Goal: Information Seeking & Learning: Learn about a topic

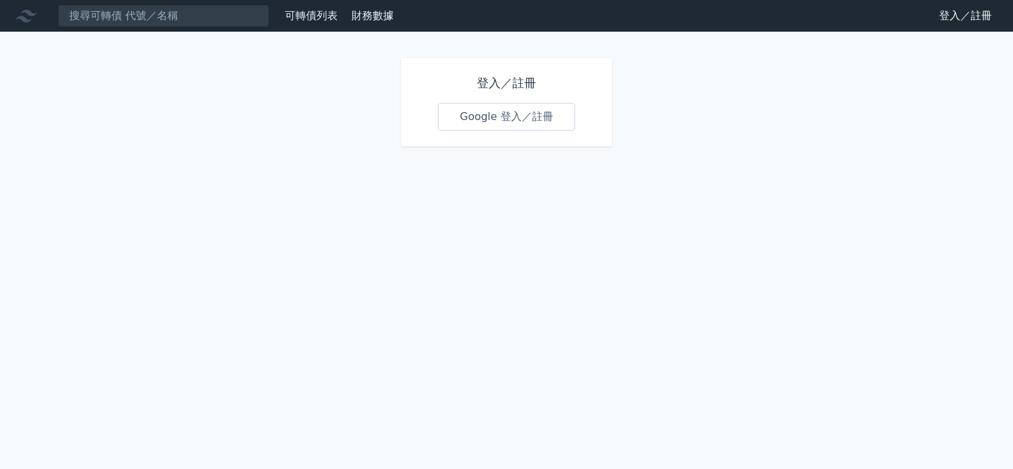
click at [530, 131] on div "登入／註冊 Google 登入／註冊" at bounding box center [506, 102] width 211 height 88
click at [531, 121] on link "Google 登入／註冊" at bounding box center [506, 117] width 137 height 28
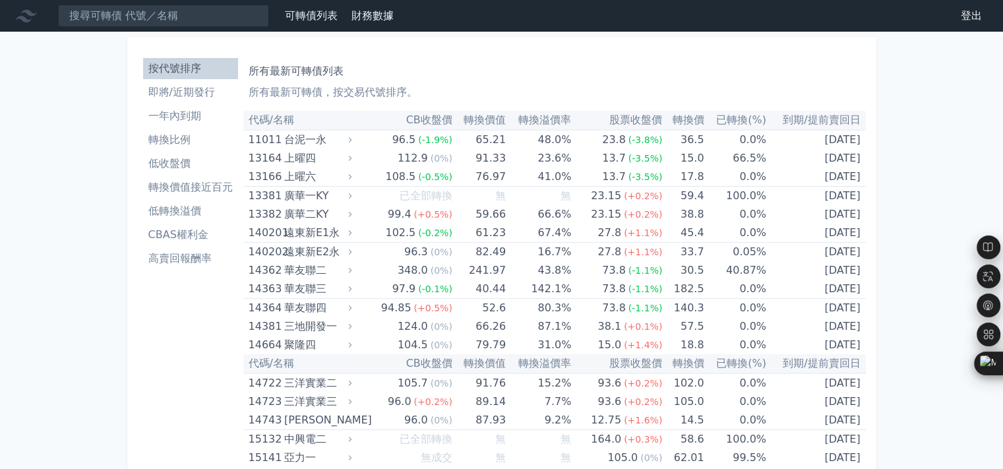
scroll to position [837, 0]
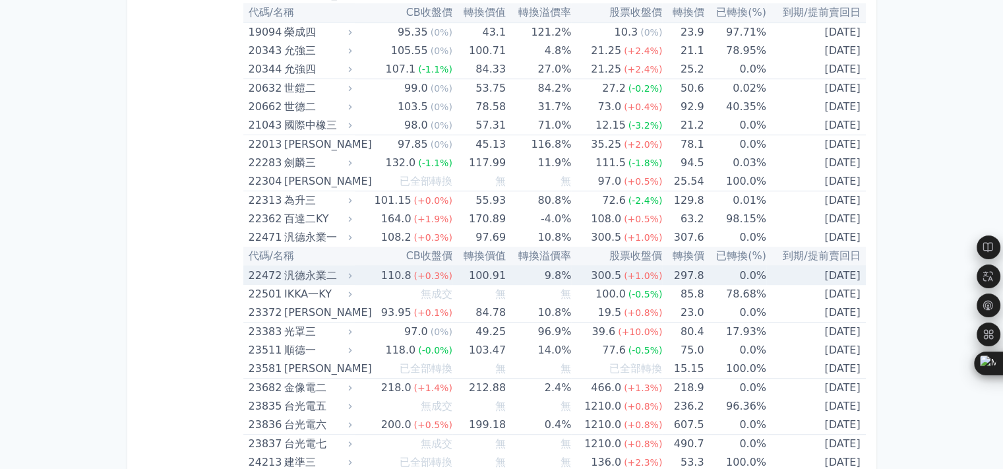
click at [297, 272] on div "汎德永業二" at bounding box center [316, 275] width 65 height 18
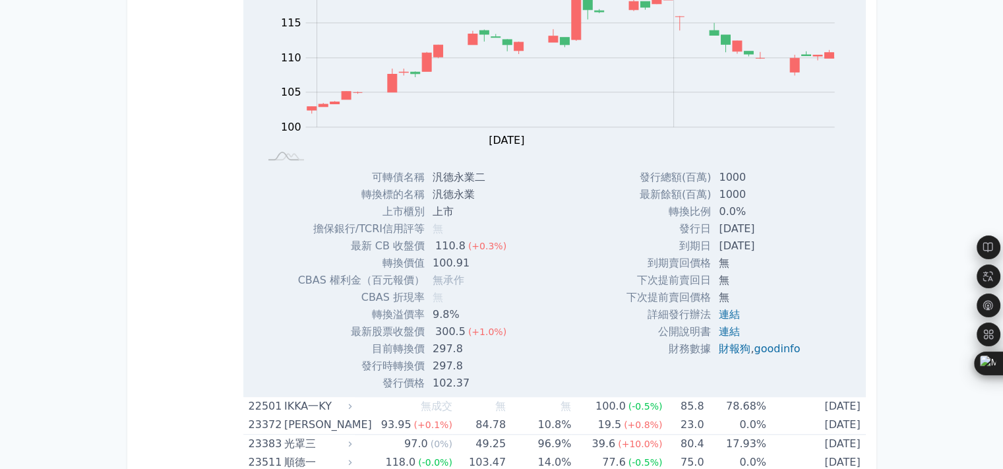
scroll to position [1286, 0]
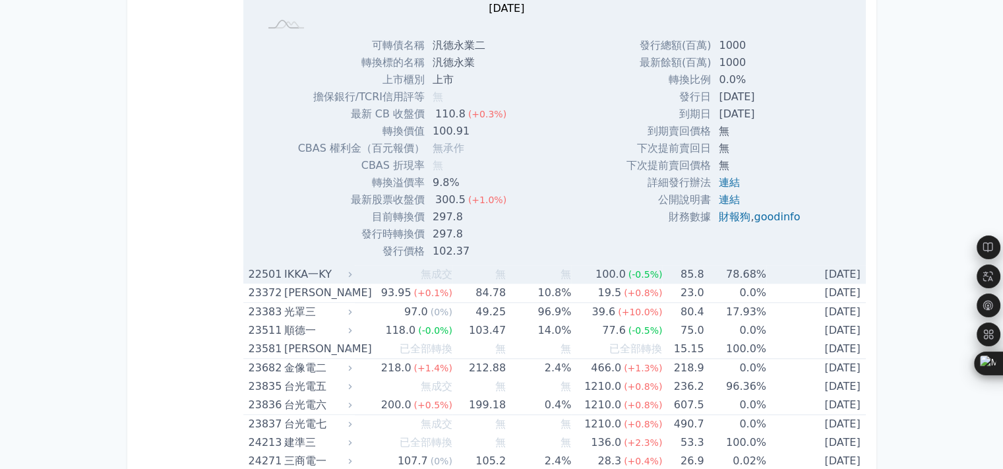
click at [290, 274] on div "IKKA一KY" at bounding box center [316, 274] width 65 height 18
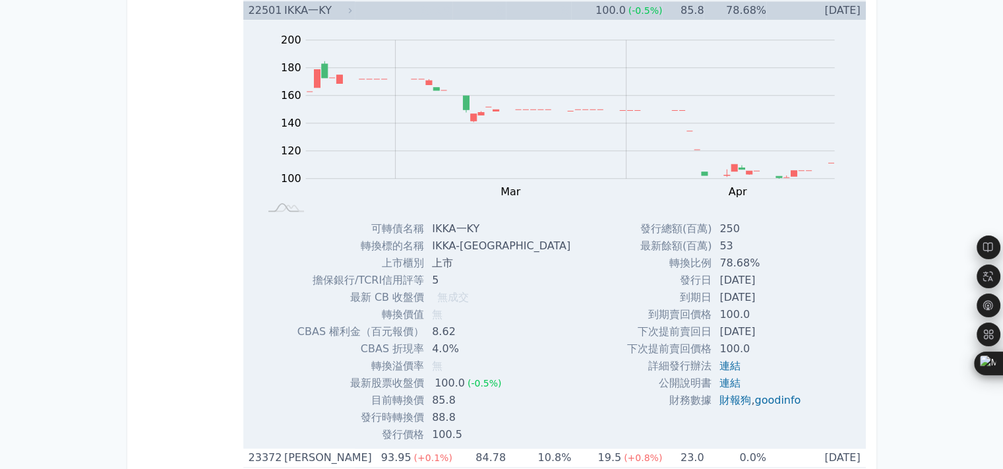
scroll to position [1418, 0]
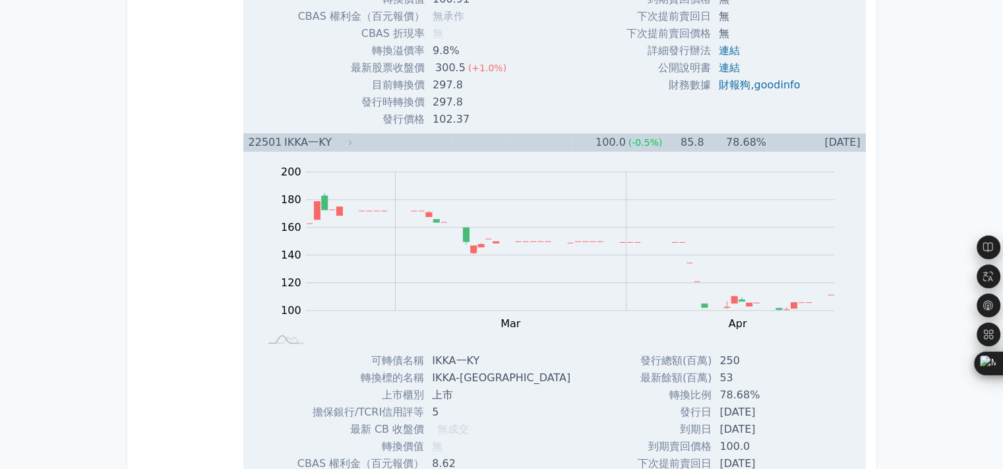
click at [303, 139] on div "IKKA一KY" at bounding box center [316, 142] width 65 height 18
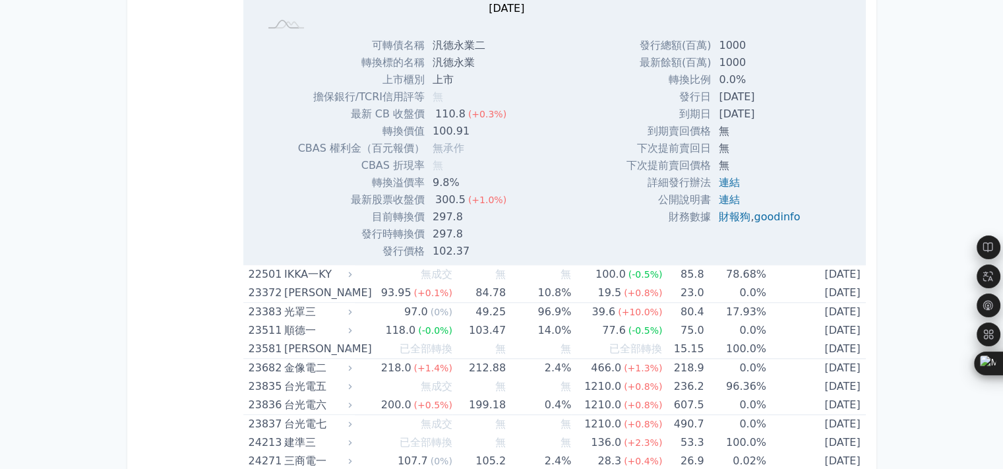
scroll to position [956, 0]
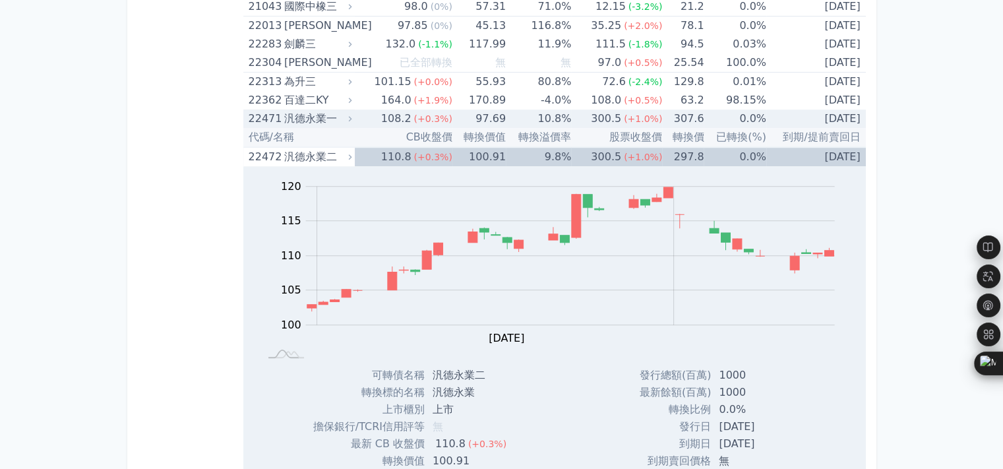
click at [314, 118] on div "汎德永業一" at bounding box center [316, 118] width 65 height 18
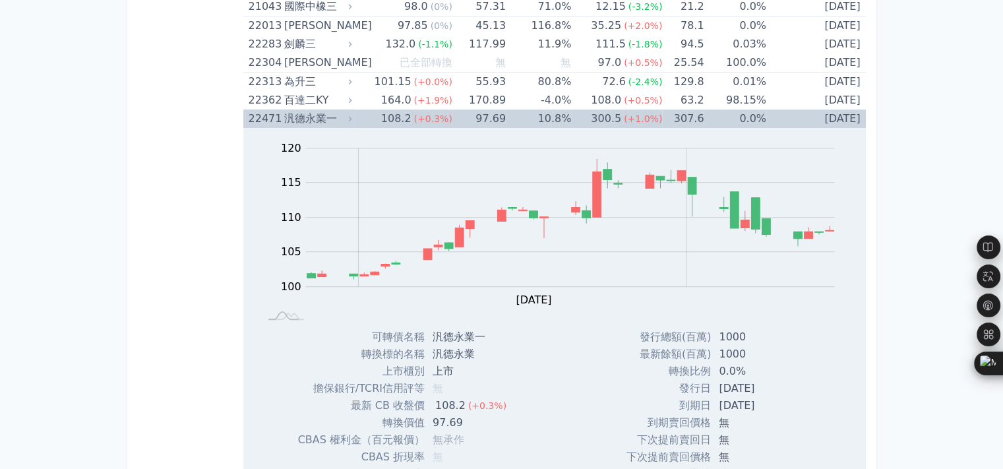
click at [303, 109] on div "汎德永業一" at bounding box center [316, 118] width 65 height 18
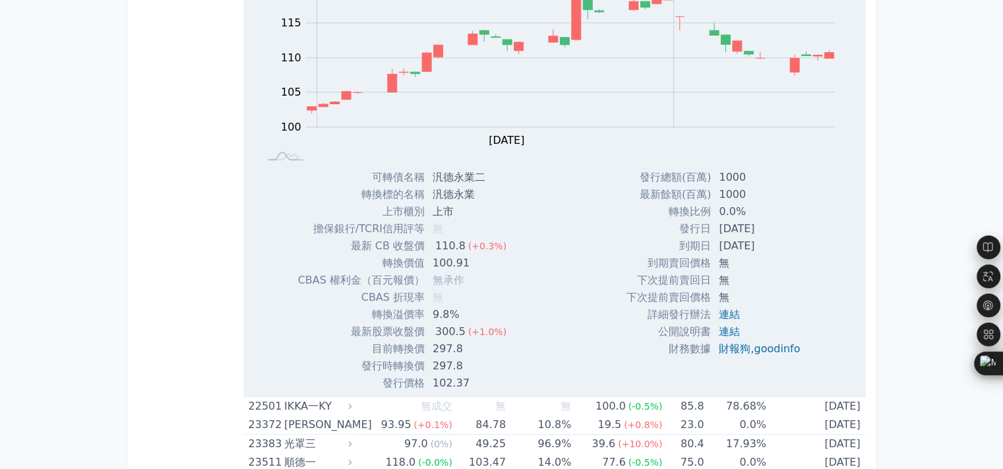
scroll to position [1220, 0]
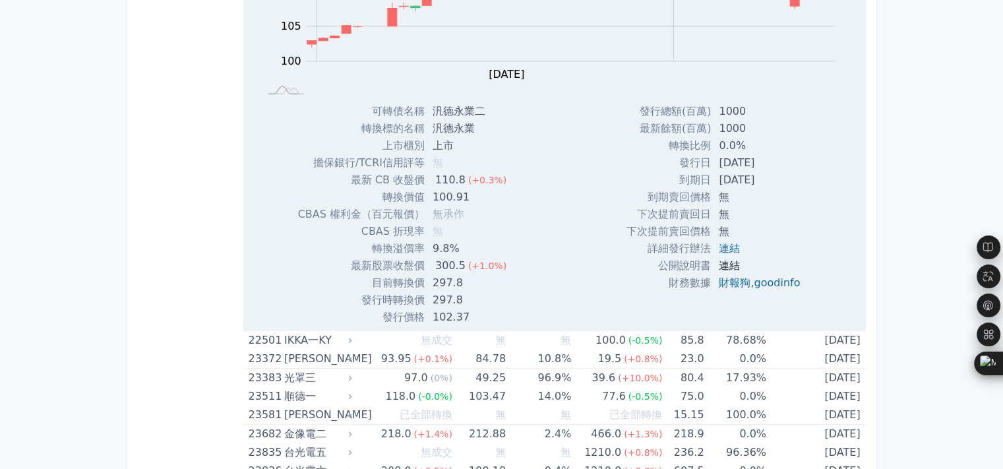
click at [729, 263] on link "連結" at bounding box center [729, 265] width 21 height 13
